Goal: Task Accomplishment & Management: Complete application form

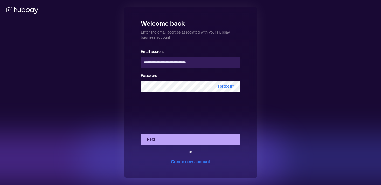
click at [171, 142] on button "Next" at bounding box center [191, 138] width 100 height 11
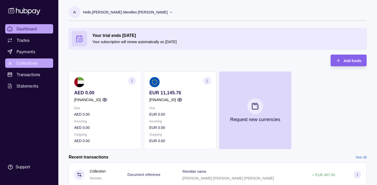
click at [27, 60] on span "Collections" at bounding box center [27, 63] width 21 height 6
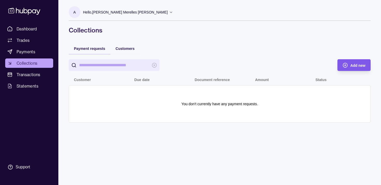
click at [345, 68] on div "Add new" at bounding box center [350, 65] width 31 height 12
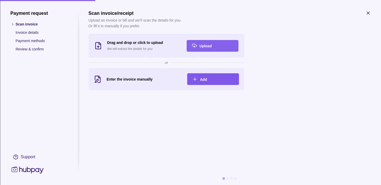
click at [203, 77] on span "Add" at bounding box center [203, 79] width 7 height 4
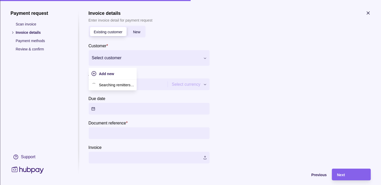
click at [129, 58] on div at bounding box center [145, 57] width 108 height 7
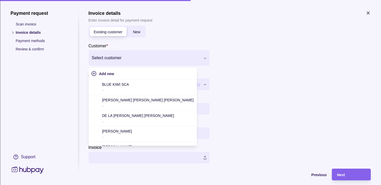
click at [135, 32] on span "New" at bounding box center [136, 32] width 7 height 4
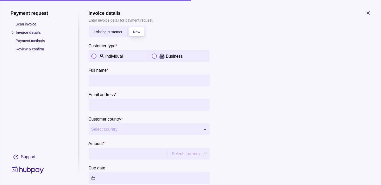
click at [95, 55] on button "button" at bounding box center [93, 55] width 5 height 5
click at [112, 78] on input "Full name *" at bounding box center [149, 80] width 116 height 12
paste input "**********"
click at [126, 79] on input "**********" at bounding box center [149, 80] width 116 height 12
type input "**********"
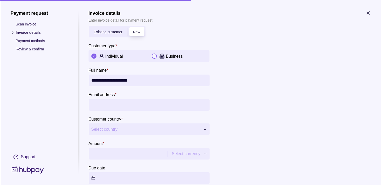
click at [129, 102] on input "Email address *" at bounding box center [149, 105] width 116 height 12
click at [147, 130] on span "Select country" at bounding box center [145, 129] width 109 height 6
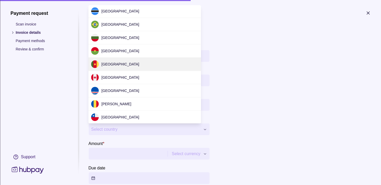
scroll to position [238, 0]
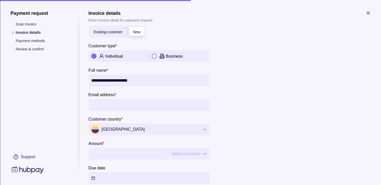
click at [108, 151] on input "Amount *" at bounding box center [127, 153] width 73 height 12
click at [197, 184] on div "**********" at bounding box center [190, 185] width 381 height 0
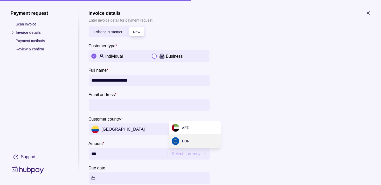
type input "******"
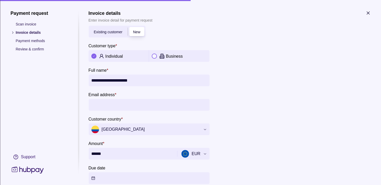
scroll to position [47, 0]
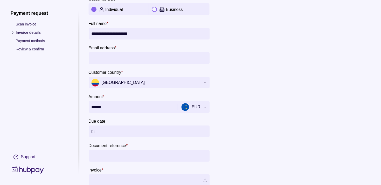
click at [93, 131] on button "Due date" at bounding box center [148, 131] width 121 height 12
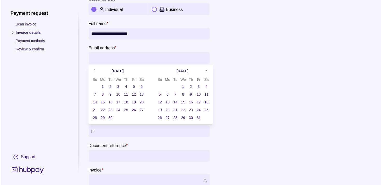
click at [134, 109] on button "26" at bounding box center [133, 109] width 7 height 7
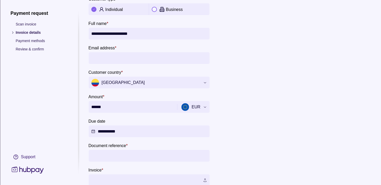
click at [113, 158] on input "Document reference *" at bounding box center [149, 156] width 116 height 12
click at [110, 155] on input "Document reference *" at bounding box center [149, 156] width 116 height 12
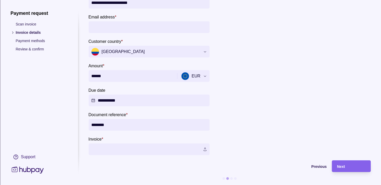
type input "********"
click at [204, 144] on label at bounding box center [148, 149] width 121 height 12
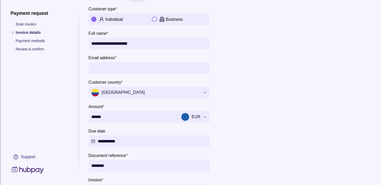
scroll to position [36, 0]
click at [121, 69] on input "Email address *" at bounding box center [149, 68] width 116 height 12
paste input "**********"
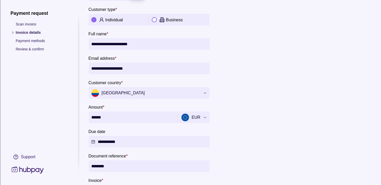
type input "**********"
click at [235, 64] on div at bounding box center [292, 89] width 156 height 211
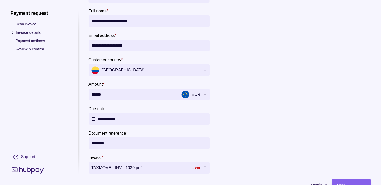
scroll to position [81, 0]
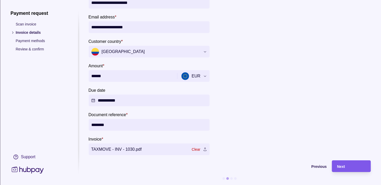
click at [344, 163] on div "Next" at bounding box center [351, 166] width 29 height 6
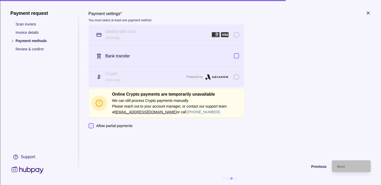
click at [236, 55] on button "button" at bounding box center [236, 55] width 5 height 5
click at [343, 166] on span "Next" at bounding box center [341, 166] width 8 height 4
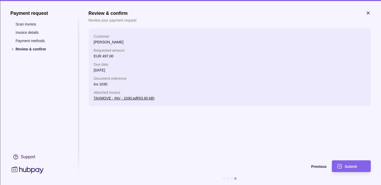
click at [343, 166] on div "Submit" at bounding box center [347, 166] width 36 height 12
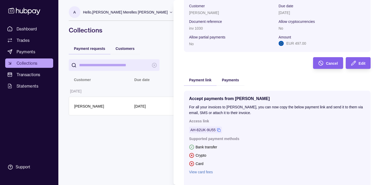
scroll to position [77, 0]
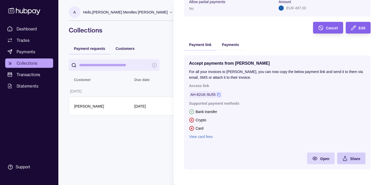
click at [353, 156] on span "Share" at bounding box center [355, 158] width 10 height 4
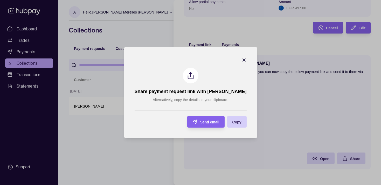
click at [241, 120] on span "Copy" at bounding box center [236, 122] width 9 height 4
click at [245, 61] on icon "button" at bounding box center [244, 60] width 3 height 3
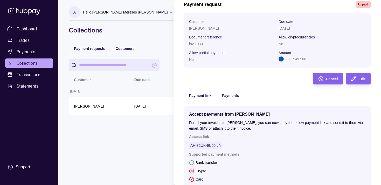
scroll to position [0, 0]
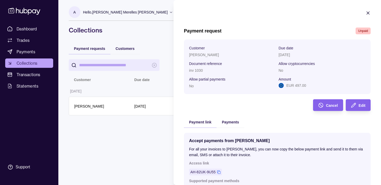
click at [365, 12] on icon "button" at bounding box center [367, 12] width 5 height 5
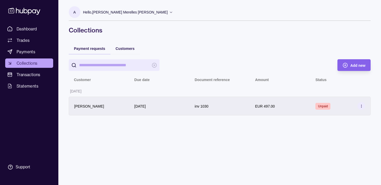
click at [362, 105] on icon at bounding box center [361, 106] width 4 height 4
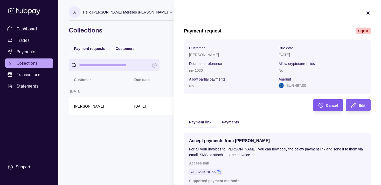
click at [326, 106] on span "Cancel" at bounding box center [332, 105] width 12 height 4
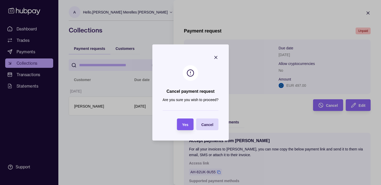
click at [186, 125] on span "Yes" at bounding box center [185, 124] width 6 height 4
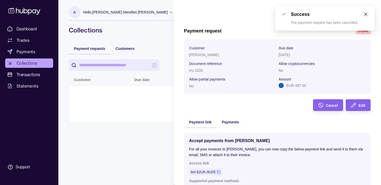
click at [366, 15] on icon "close" at bounding box center [365, 14] width 3 height 3
click at [365, 12] on icon "button" at bounding box center [367, 12] width 5 height 5
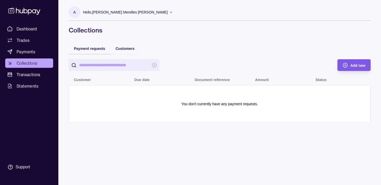
click at [357, 64] on span "Add new" at bounding box center [357, 65] width 15 height 4
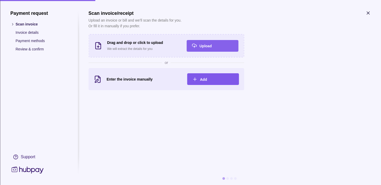
click at [199, 78] on div "Add" at bounding box center [208, 79] width 49 height 12
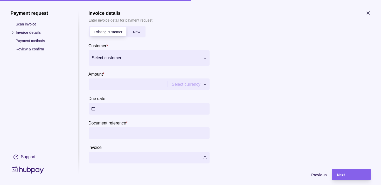
click at [141, 55] on div at bounding box center [145, 57] width 108 height 7
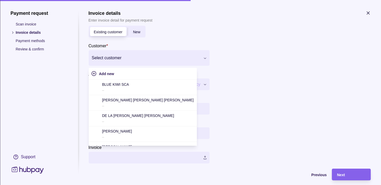
scroll to position [105, 0]
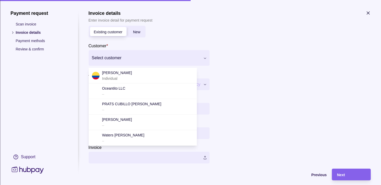
click at [268, 93] on div at bounding box center [292, 92] width 156 height 142
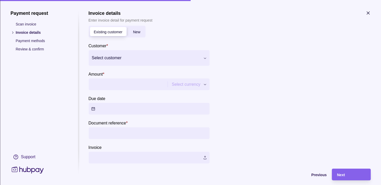
click at [198, 57] on div at bounding box center [145, 57] width 108 height 7
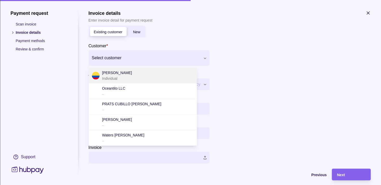
click at [132, 80] on p "Individual" at bounding box center [117, 78] width 30 height 6
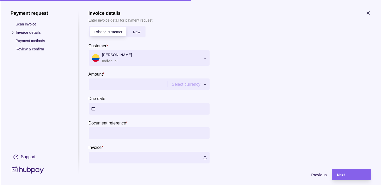
click at [181, 184] on div "Payment request Scan invoice Invoice details Payment methods Review & confirm S…" at bounding box center [190, 185] width 381 height 0
